Goal: Check status: Check status

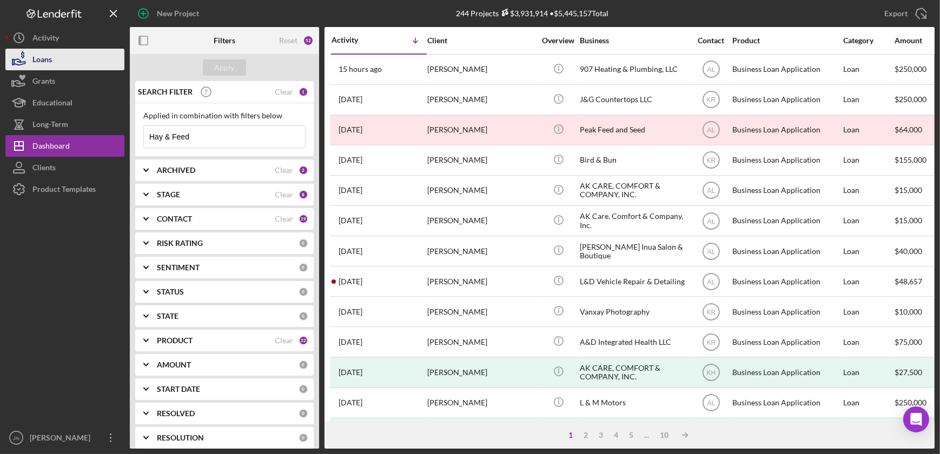
click at [43, 66] on div "Loans" at bounding box center [41, 61] width 19 height 24
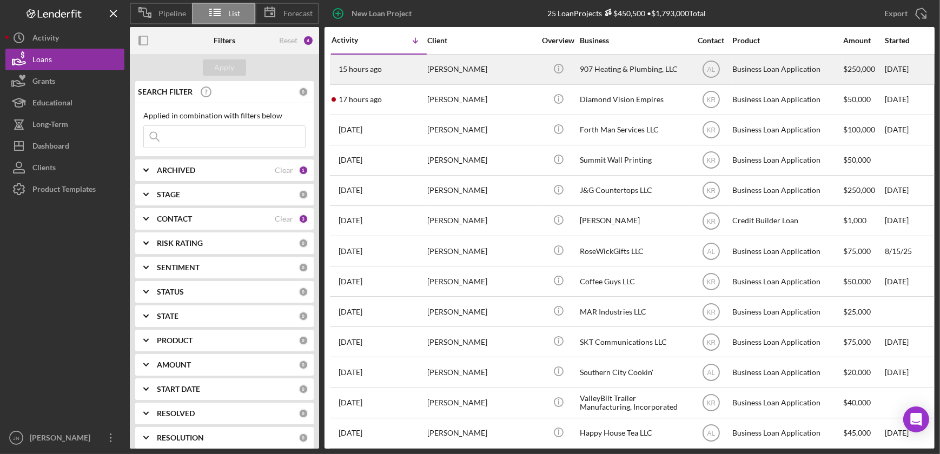
click at [454, 75] on div "[PERSON_NAME]" at bounding box center [481, 69] width 108 height 29
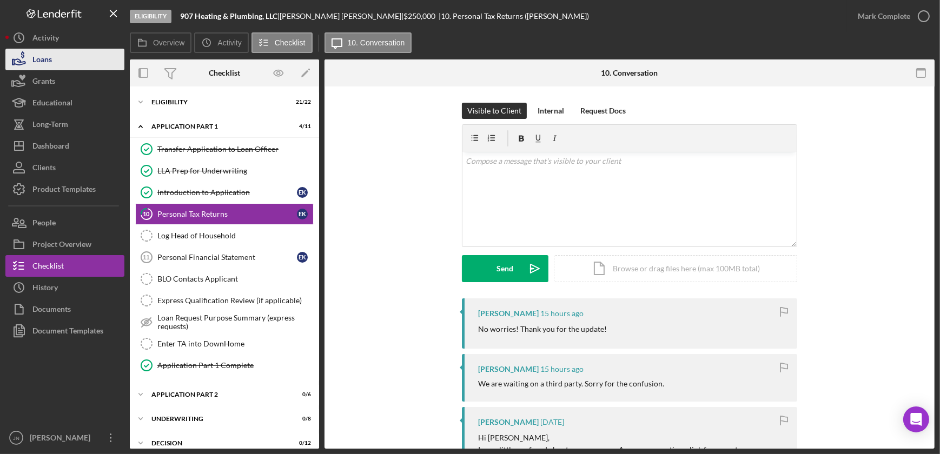
click at [49, 61] on div "Loans" at bounding box center [41, 61] width 19 height 24
